Goal: Task Accomplishment & Management: Manage account settings

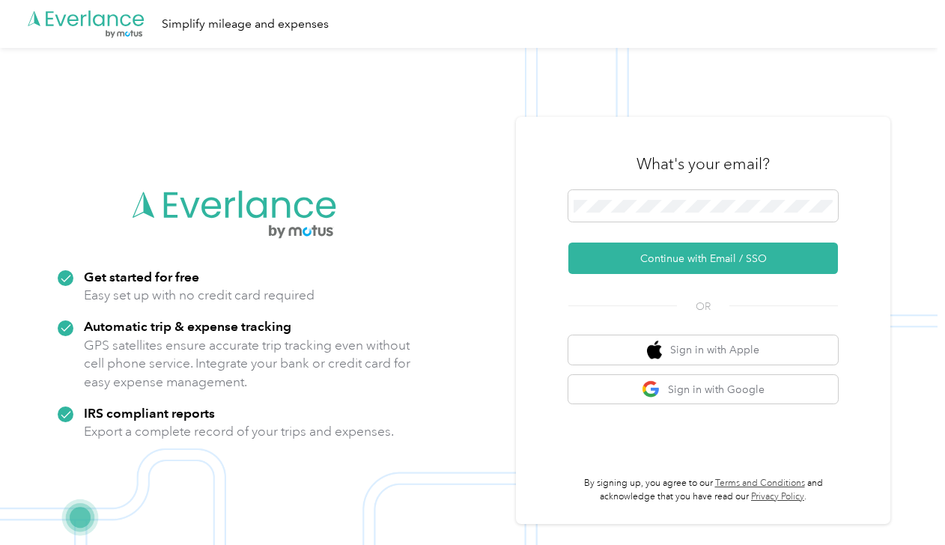
click at [770, 214] on span at bounding box center [703, 205] width 270 height 31
click at [693, 256] on button "Continue with Email / SSO" at bounding box center [703, 258] width 270 height 31
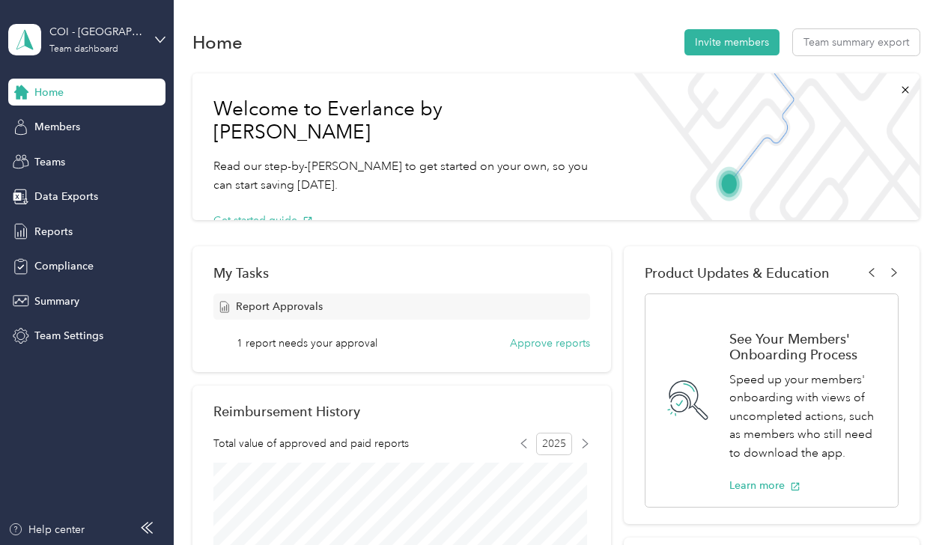
click at [531, 349] on button "Approve reports" at bounding box center [550, 343] width 80 height 16
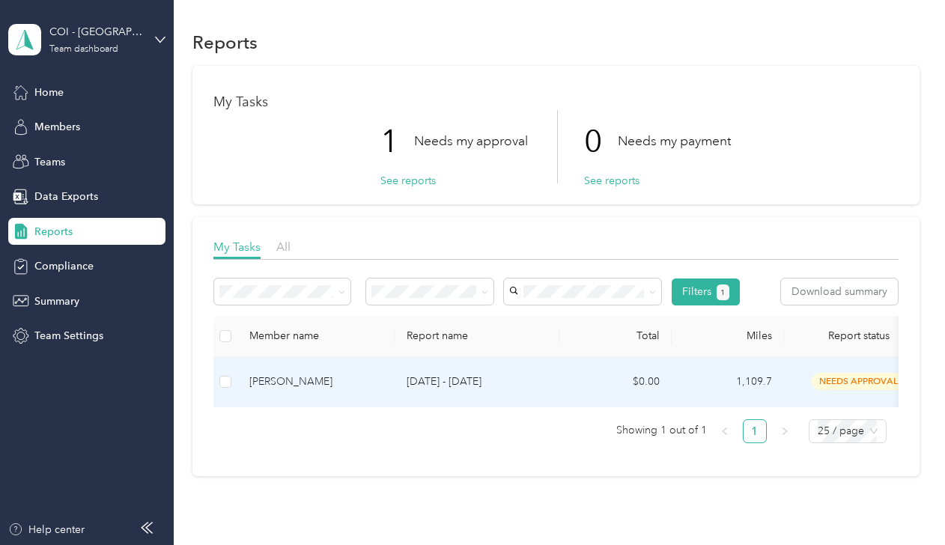
click at [280, 383] on div "[PERSON_NAME]" at bounding box center [315, 382] width 133 height 16
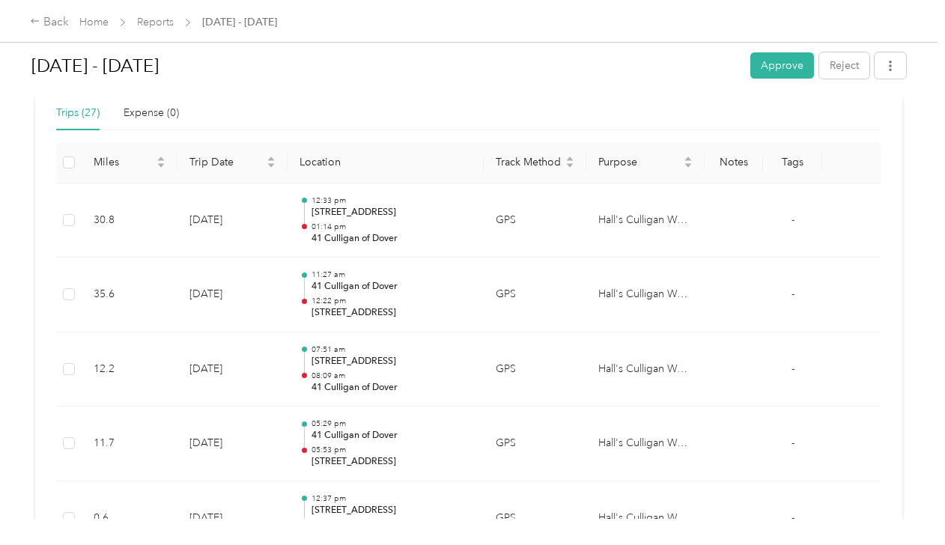
scroll to position [358, 0]
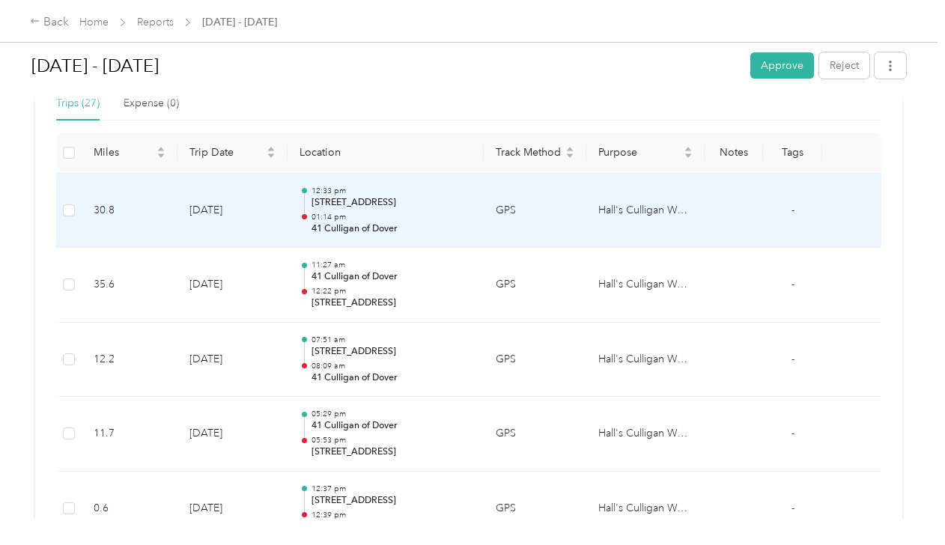
click at [463, 197] on p "3801 Harmont Ave NE, Northeast Canton, Canton, OH" at bounding box center [391, 202] width 160 height 13
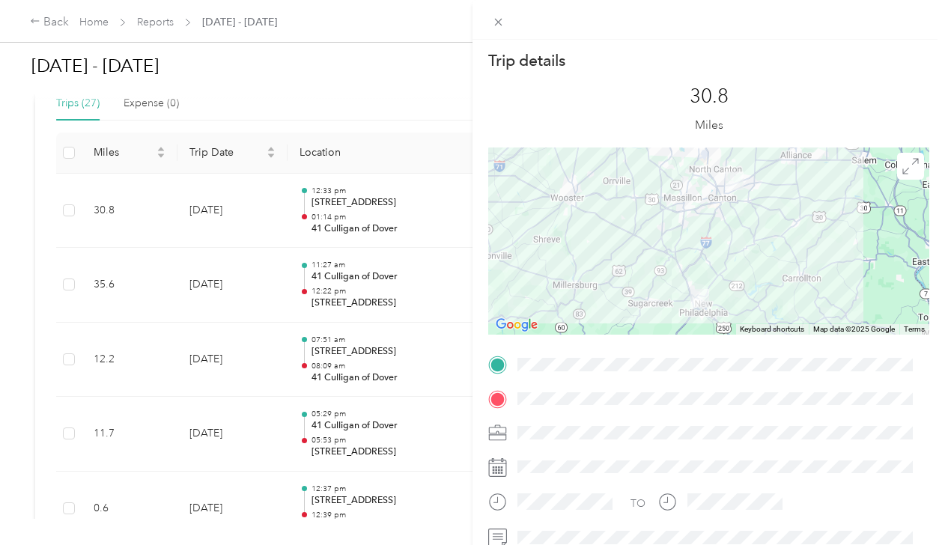
click at [496, 21] on icon at bounding box center [498, 22] width 13 height 13
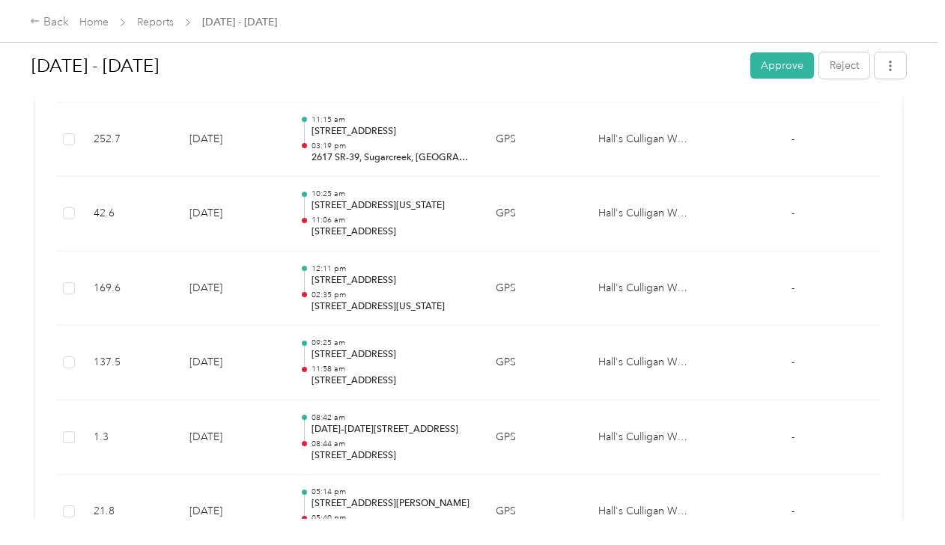
scroll to position [879, 0]
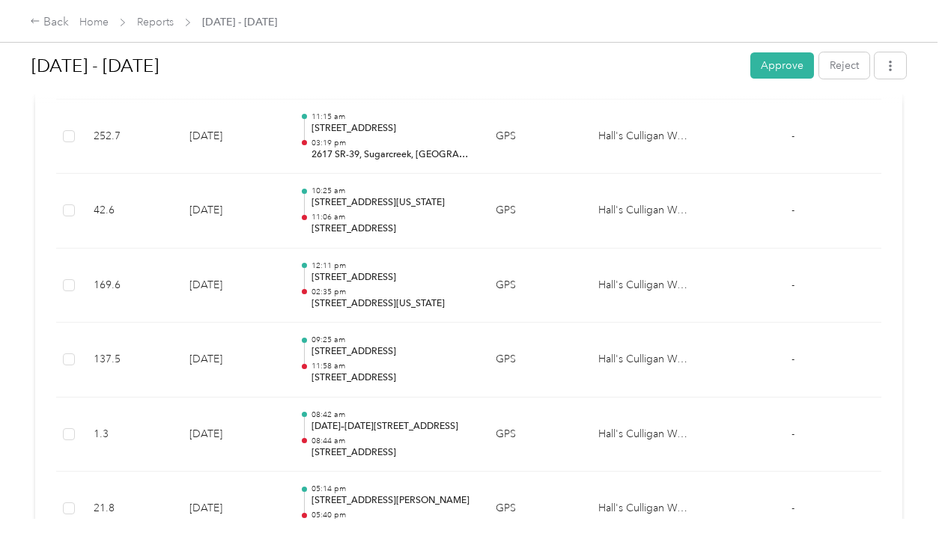
click at [791, 52] on div "Sep 1 - 30, 2025 Approve Reject" at bounding box center [468, 68] width 875 height 44
click at [788, 55] on button "Approve" at bounding box center [782, 65] width 64 height 26
click at [33, 14] on div "Back" at bounding box center [49, 22] width 39 height 18
